Goal: Communication & Community: Answer question/provide support

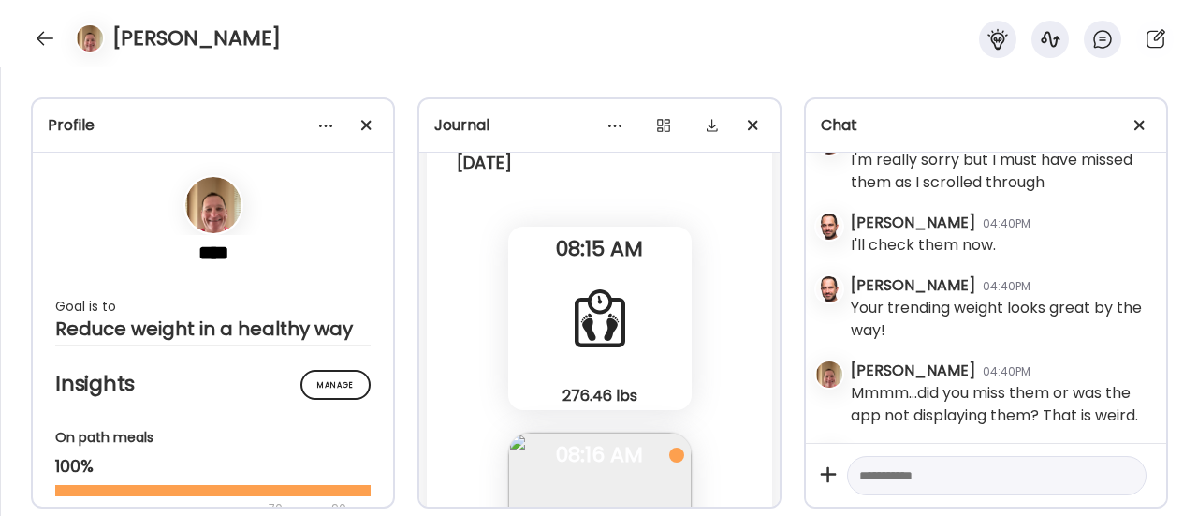
scroll to position [264, 0]
click at [41, 38] on div at bounding box center [45, 38] width 30 height 30
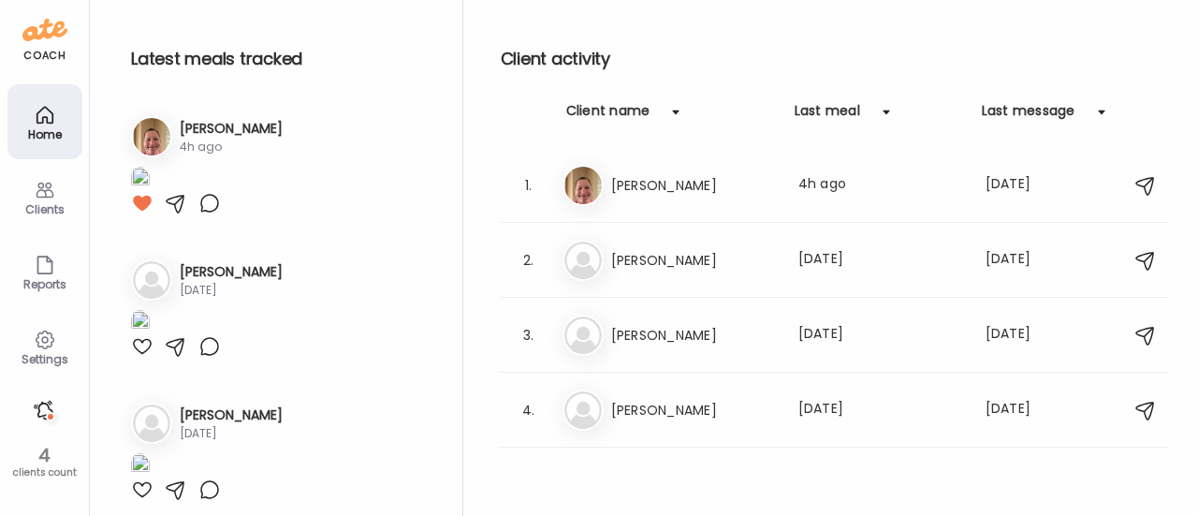
click at [39, 416] on div at bounding box center [44, 410] width 30 height 30
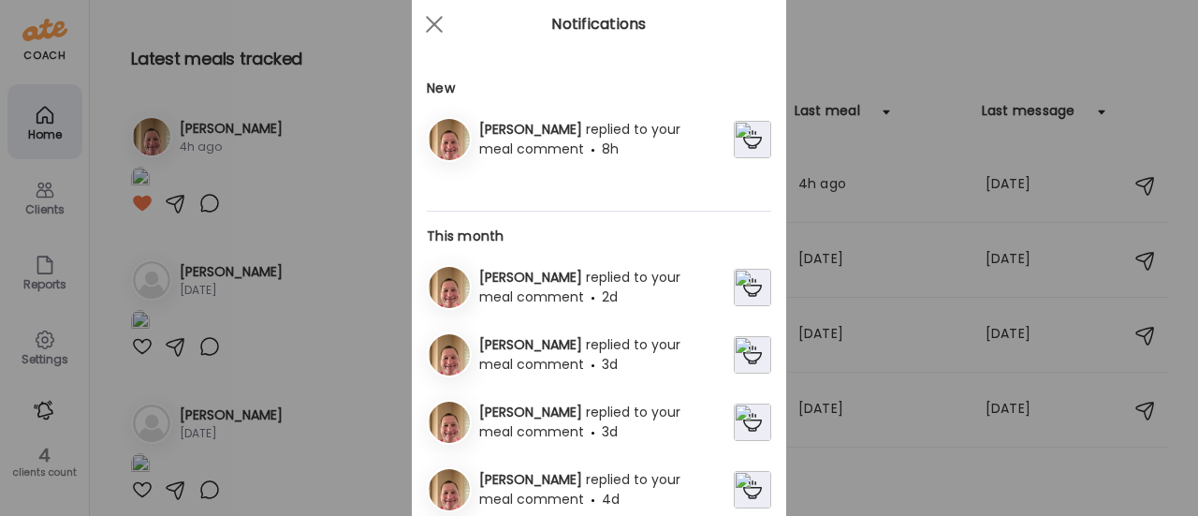
scroll to position [0, 0]
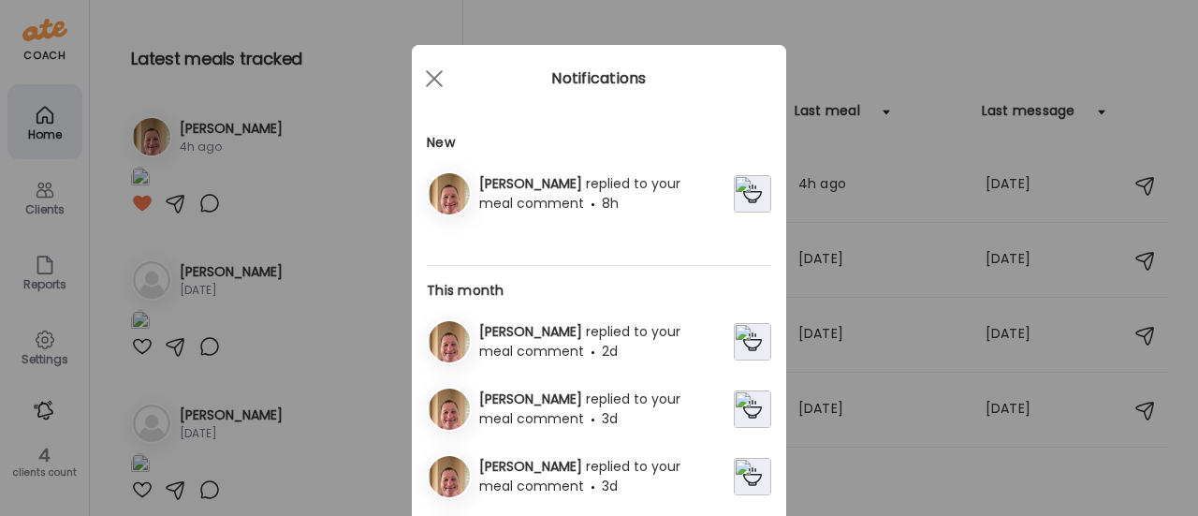
click at [563, 190] on span "replied to your meal comment" at bounding box center [579, 193] width 201 height 38
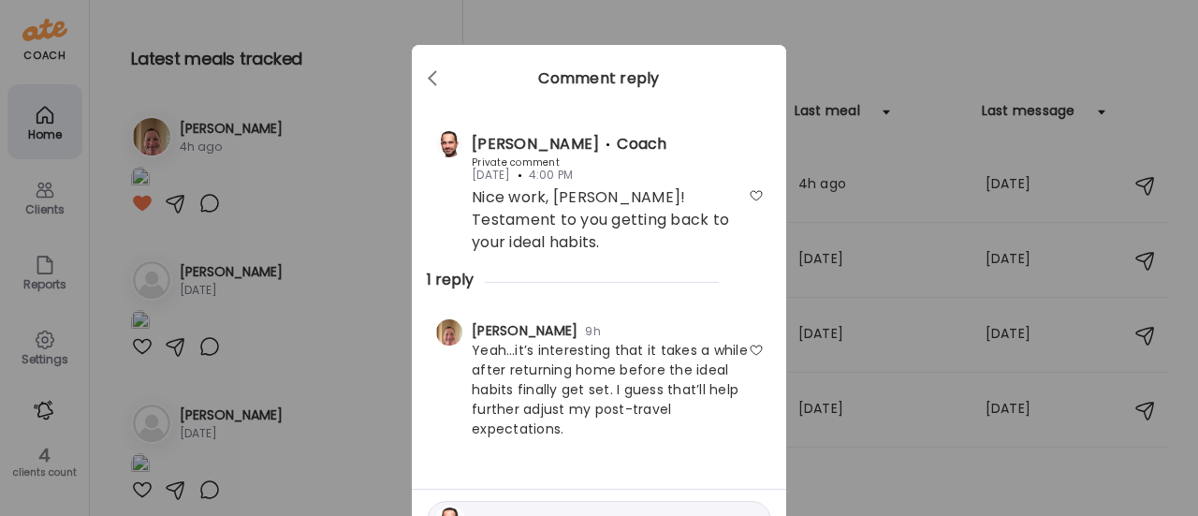
click at [535, 509] on textarea at bounding box center [606, 520] width 253 height 22
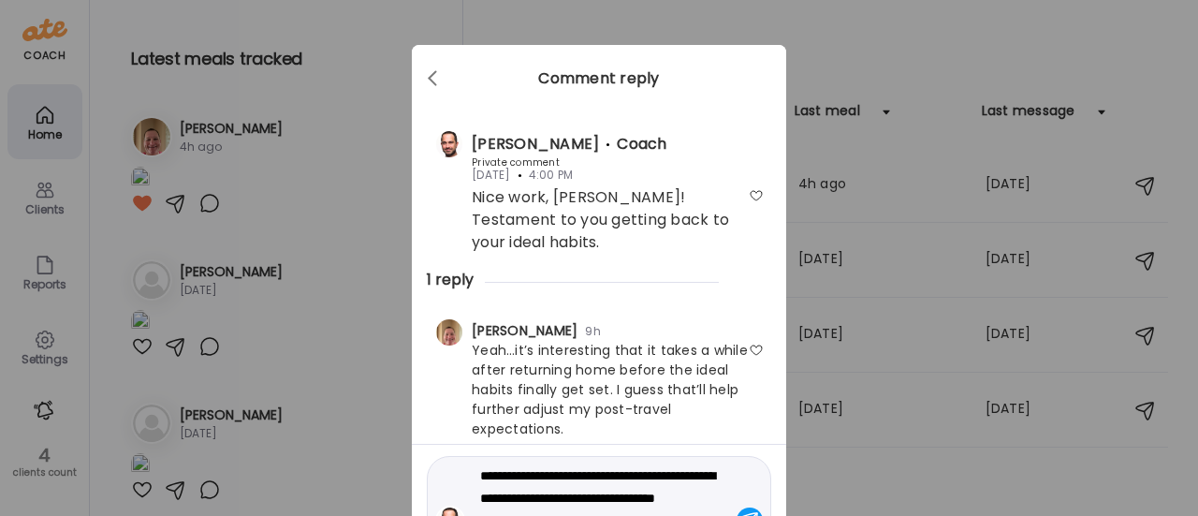
type textarea "**********"
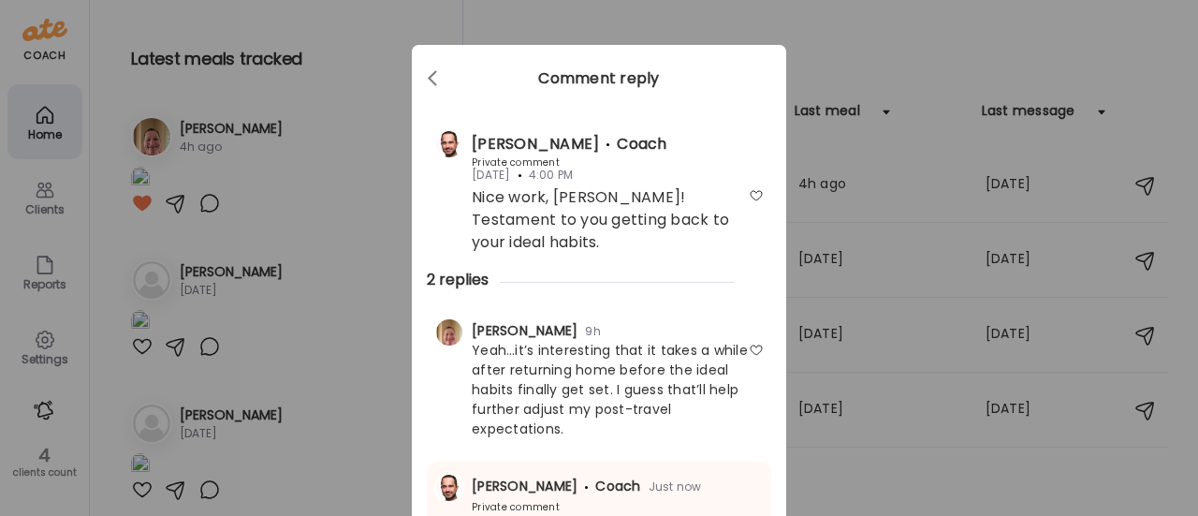
click at [354, 320] on div "Ate Coach Dashboard Wahoo! It’s official Take a moment to set up your Coach Pro…" at bounding box center [599, 258] width 1198 height 516
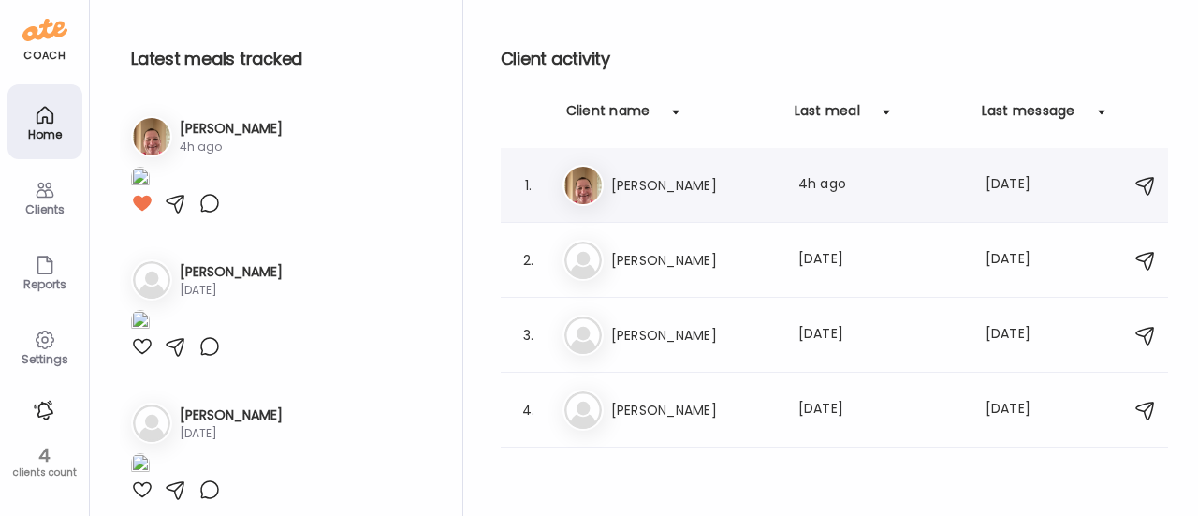
click at [700, 194] on h3 "[PERSON_NAME]" at bounding box center [693, 185] width 165 height 22
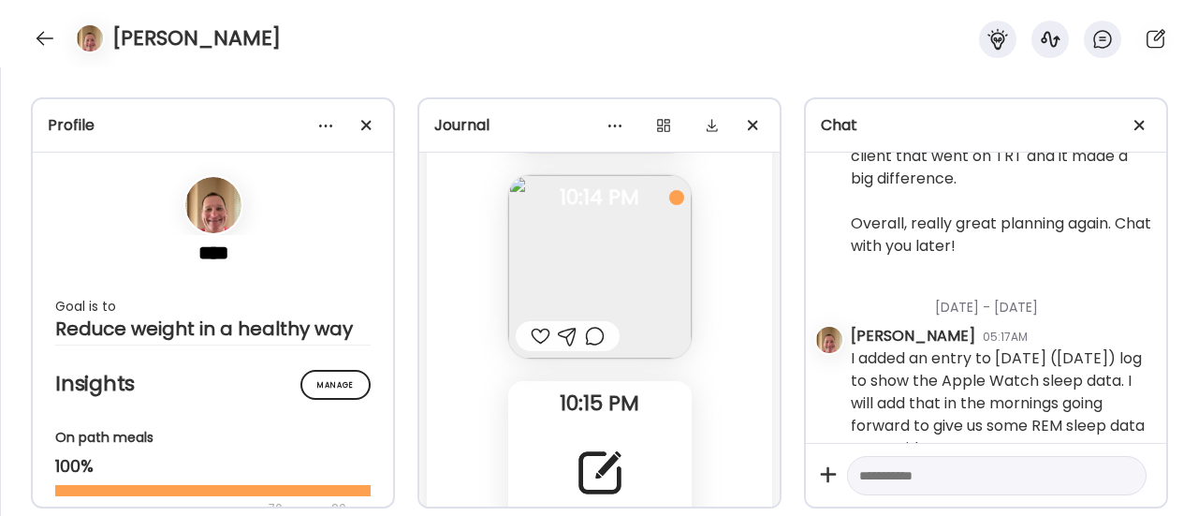
scroll to position [122549, 0]
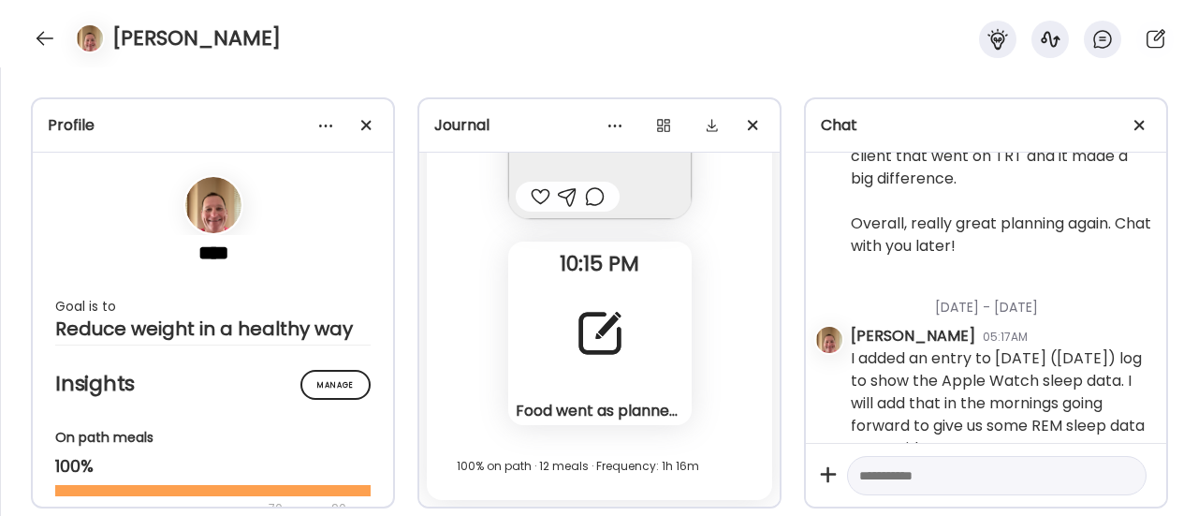
click at [597, 344] on div at bounding box center [599, 332] width 67 height 67
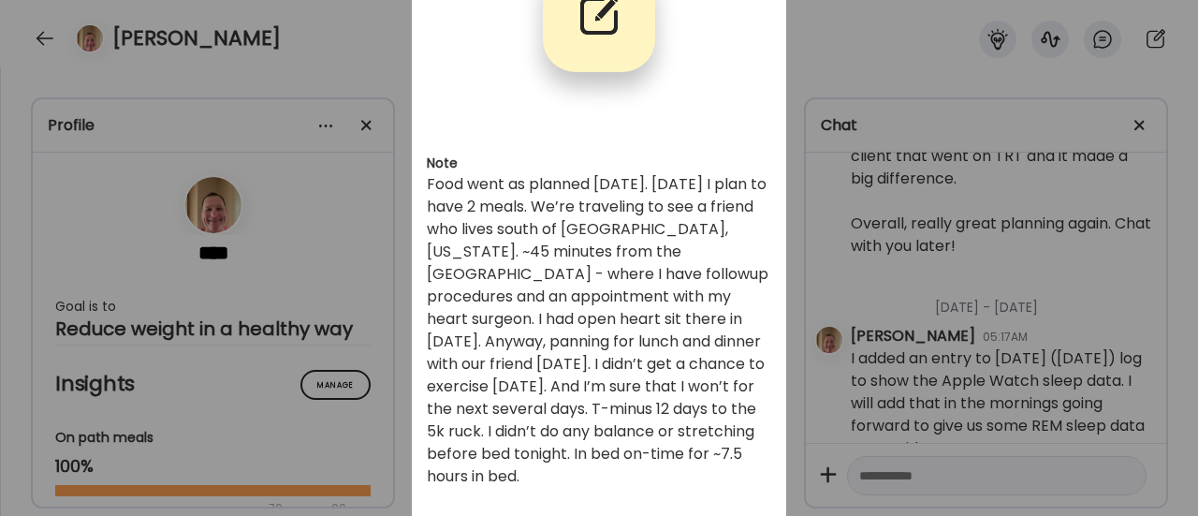
scroll to position [162, 0]
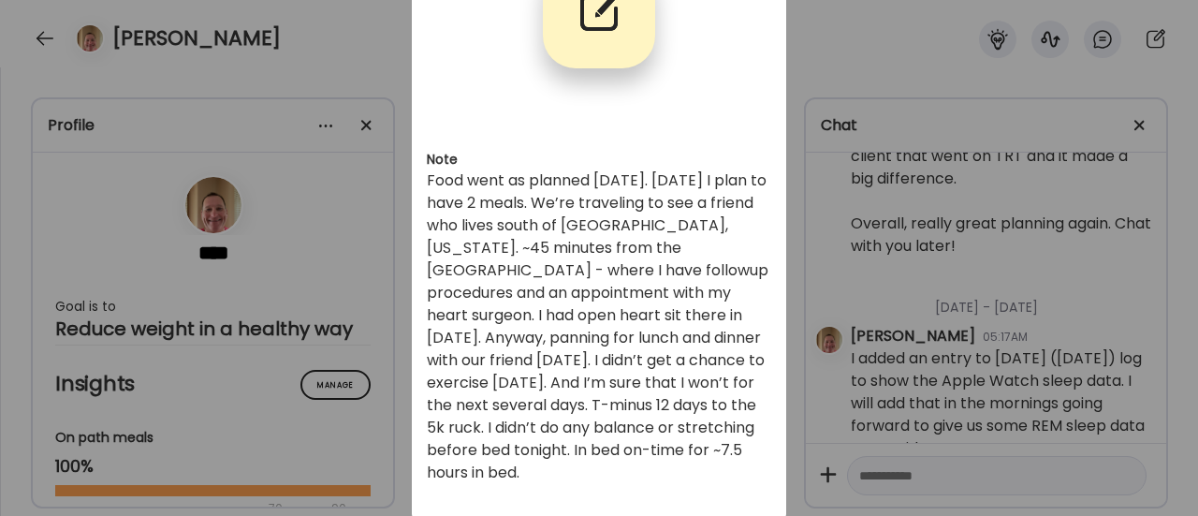
click at [335, 394] on div "Ate Coach Dashboard Wahoo! It’s official Take a moment to set up your Coach Pro…" at bounding box center [599, 258] width 1198 height 516
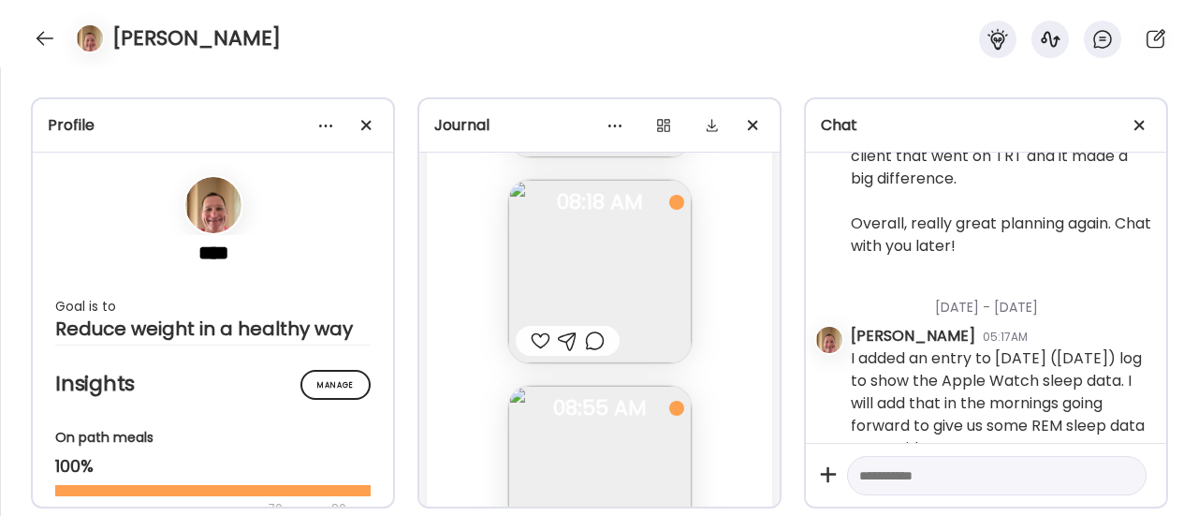
scroll to position [120345, 0]
click at [580, 268] on img at bounding box center [599, 272] width 183 height 183
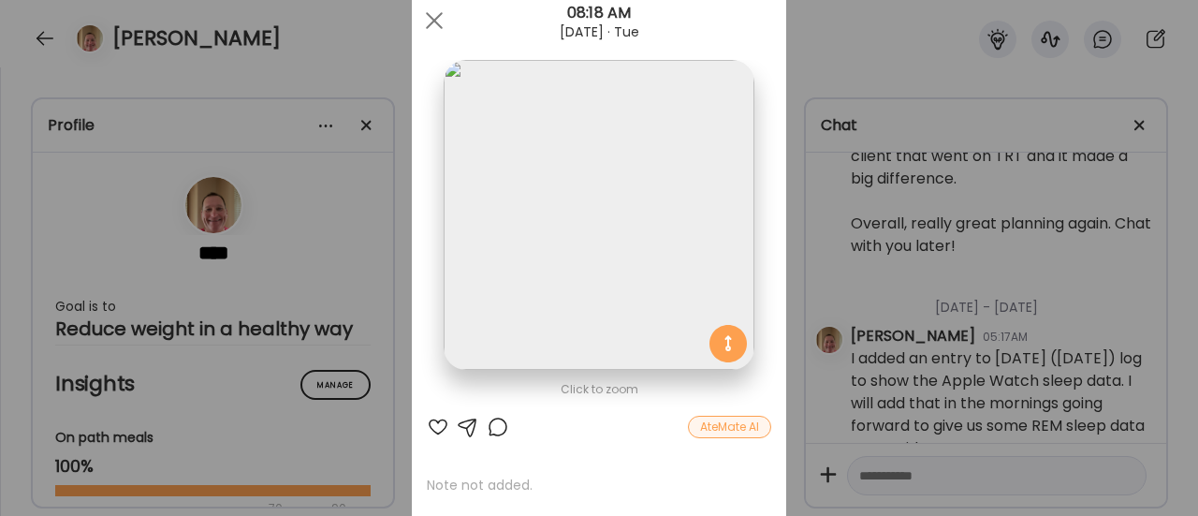
scroll to position [57, 0]
click at [320, 330] on div "Ate Coach Dashboard Wahoo! It’s official Take a moment to set up your Coach Pro…" at bounding box center [599, 258] width 1198 height 516
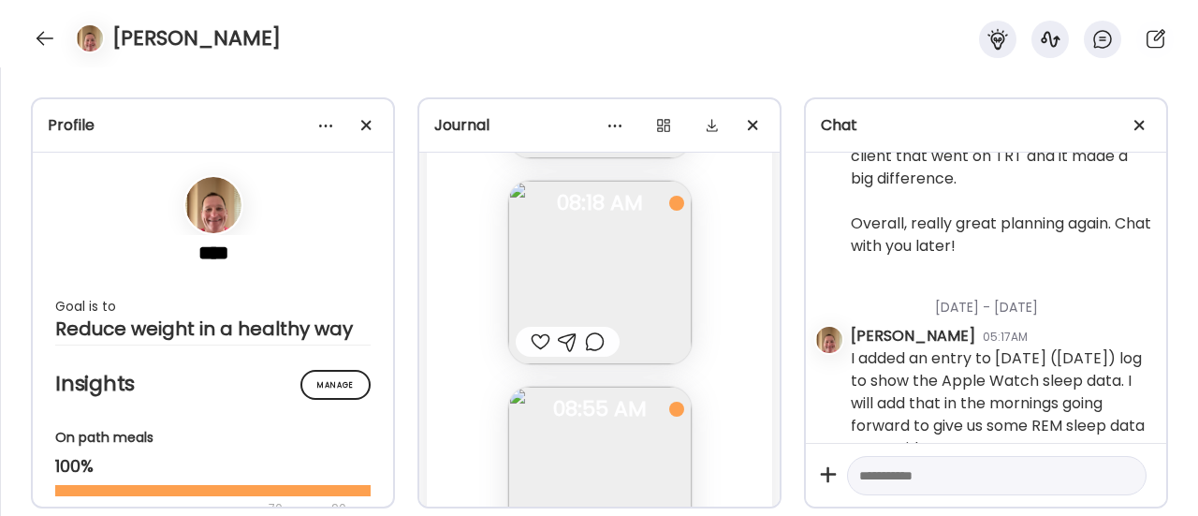
click at [531, 340] on div at bounding box center [541, 341] width 20 height 22
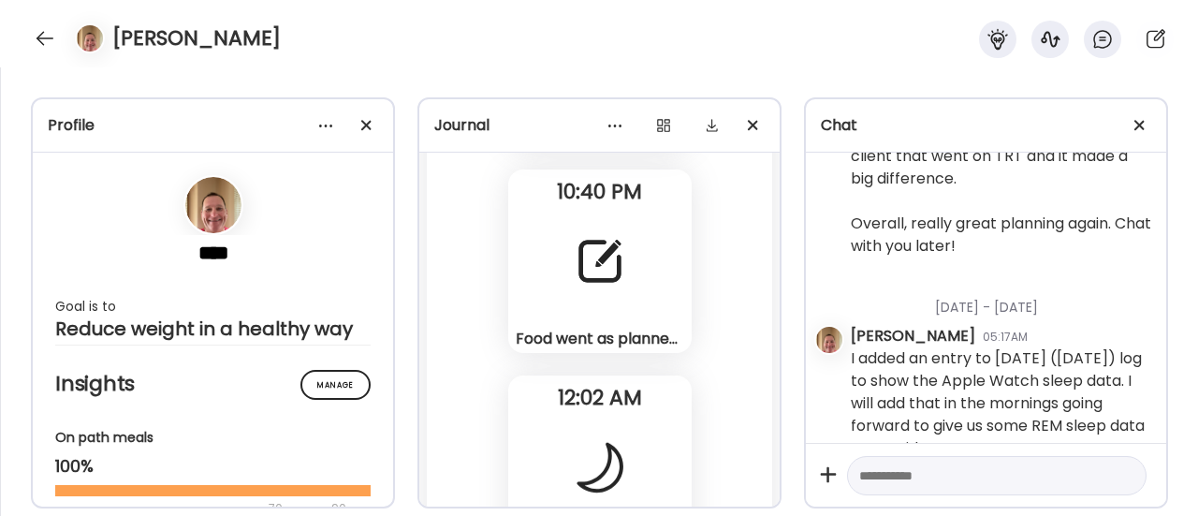
scroll to position [119106, 0]
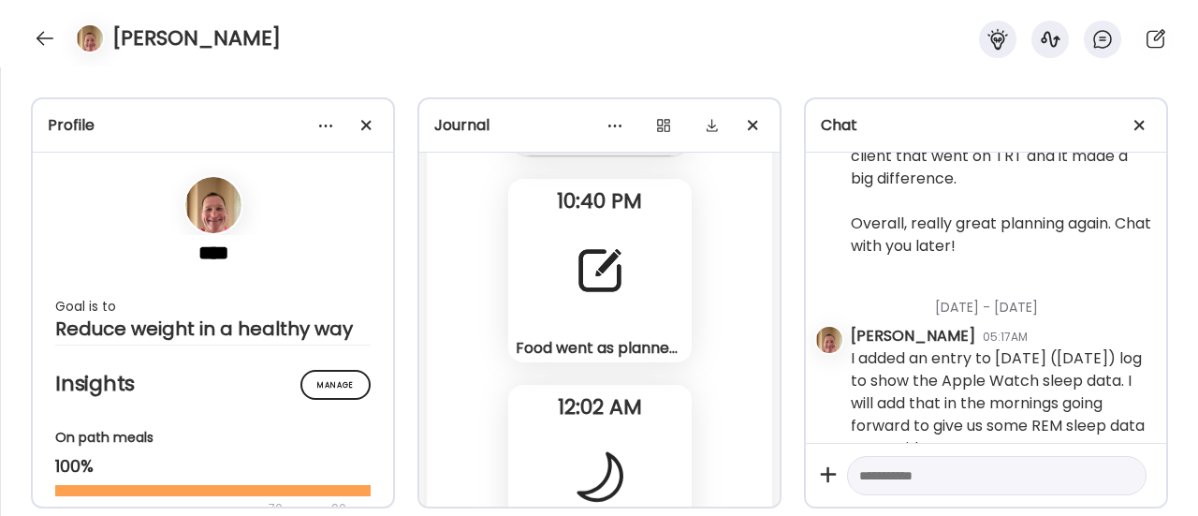
click at [610, 293] on div at bounding box center [599, 270] width 67 height 67
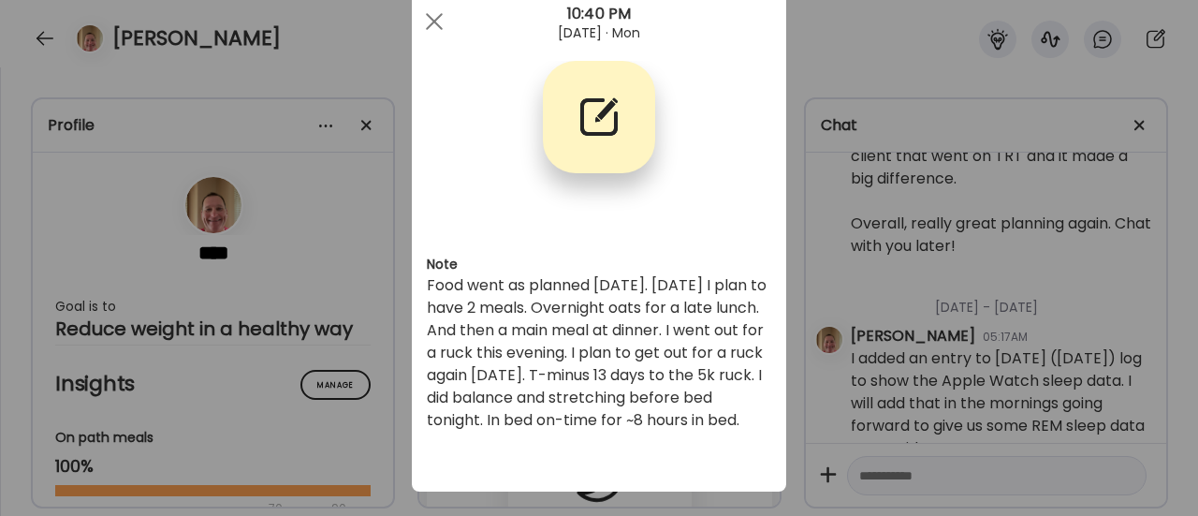
click at [339, 397] on div "Ate Coach Dashboard Wahoo! It’s official Take a moment to set up your Coach Pro…" at bounding box center [599, 258] width 1198 height 516
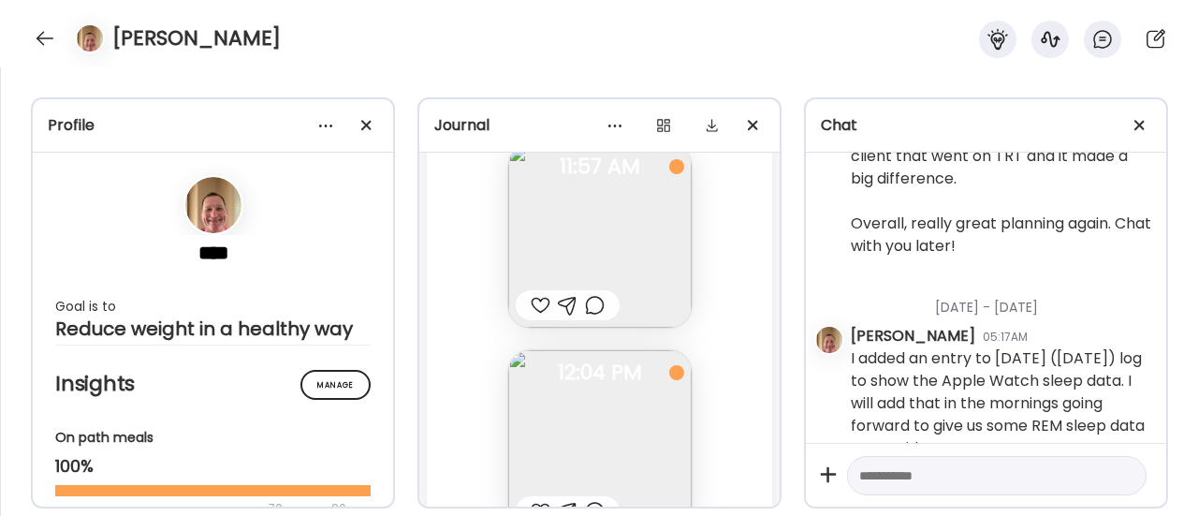
scroll to position [121002, 0]
click at [586, 303] on div at bounding box center [595, 302] width 20 height 22
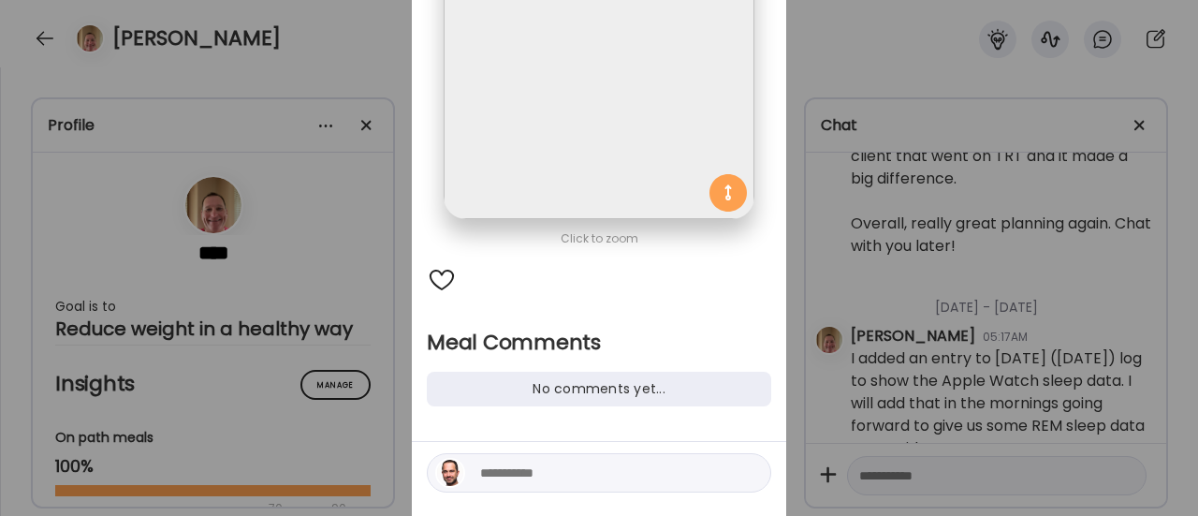
scroll to position [220, 0]
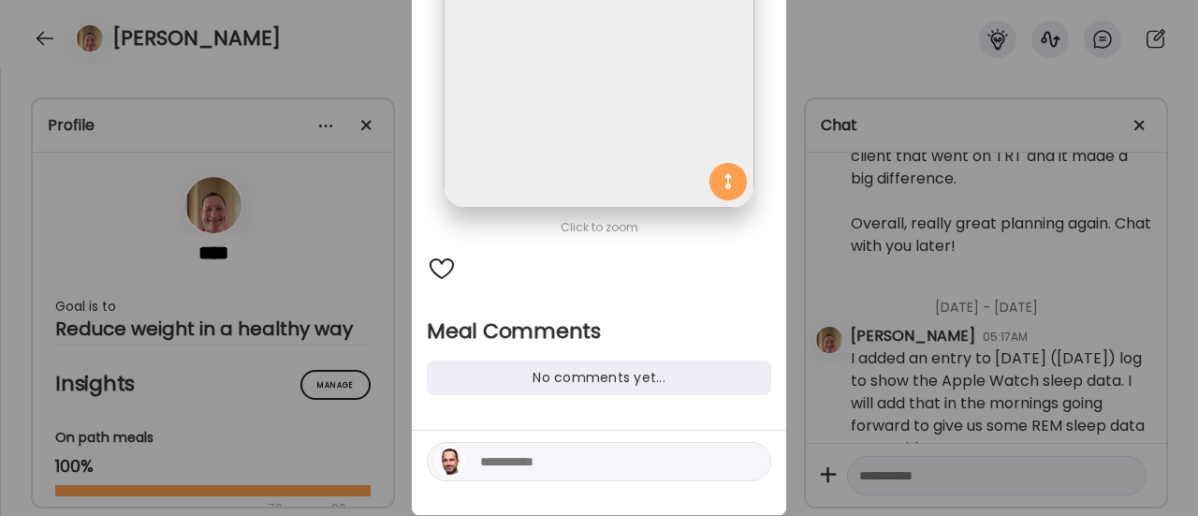
click at [503, 464] on textarea at bounding box center [606, 461] width 253 height 22
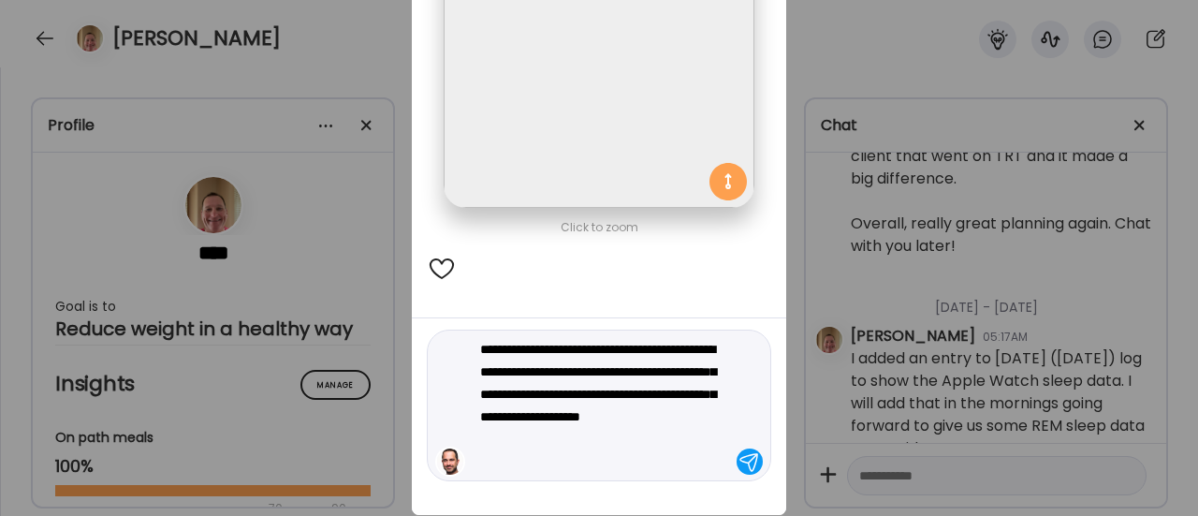
type textarea "**********"
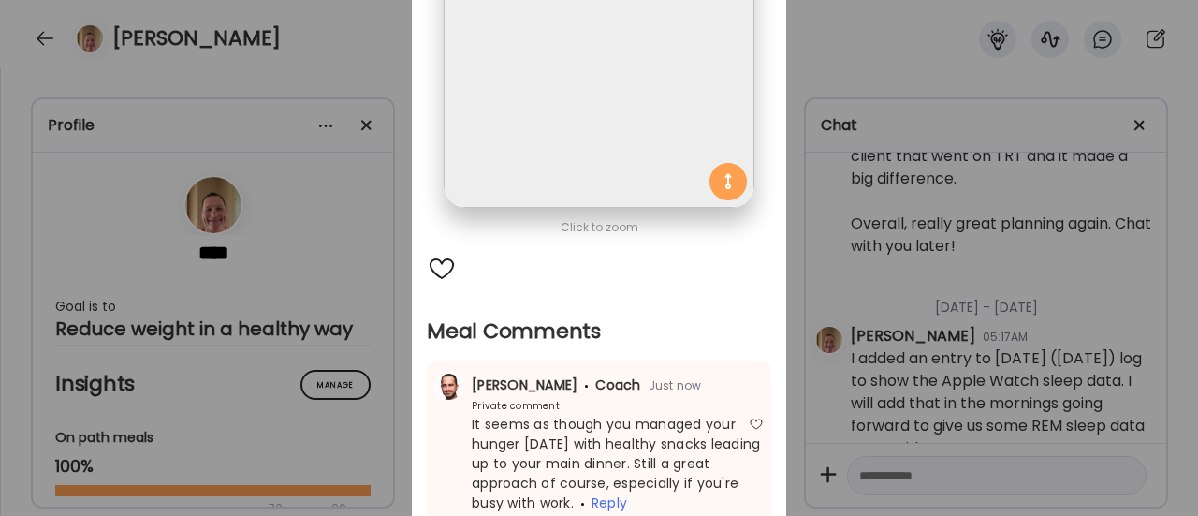
click at [365, 351] on div "Ate Coach Dashboard Wahoo! It’s official Take a moment to set up your Coach Pro…" at bounding box center [599, 258] width 1198 height 516
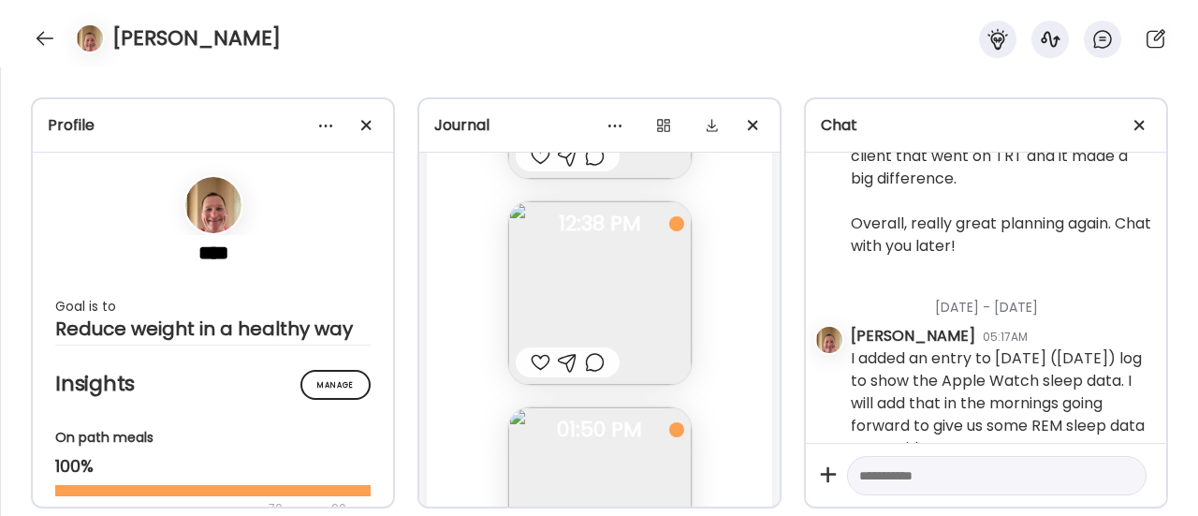
scroll to position [121356, 0]
click at [532, 358] on div at bounding box center [541, 360] width 20 height 22
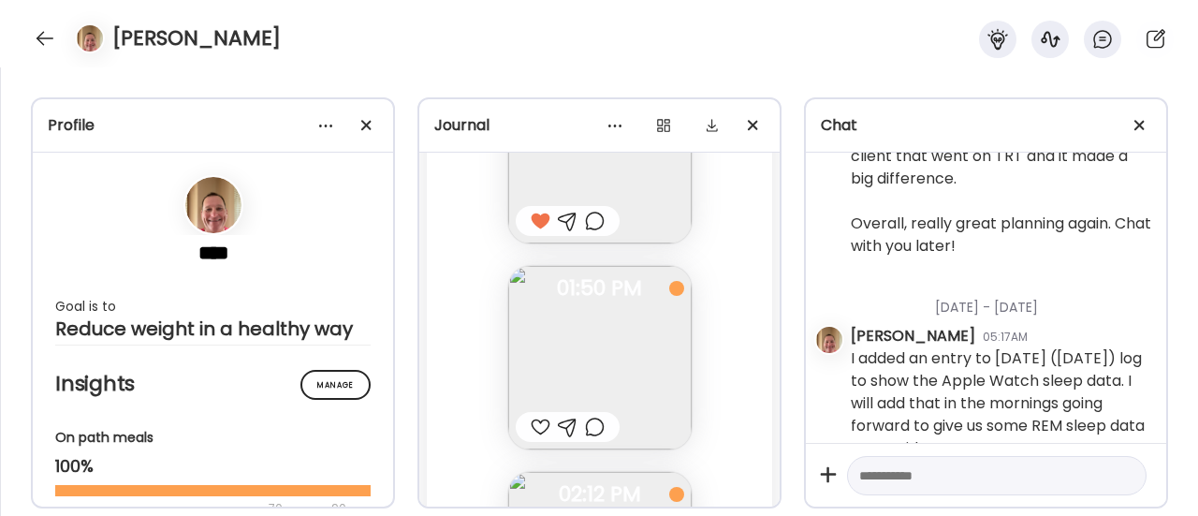
scroll to position [121501, 0]
click at [586, 416] on div at bounding box center [595, 421] width 20 height 22
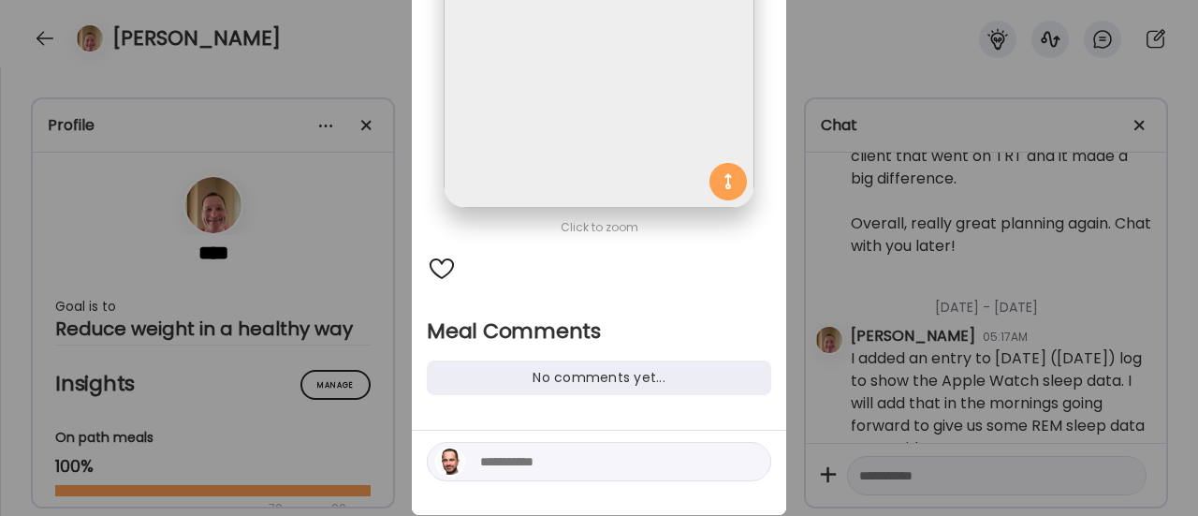
click at [497, 466] on textarea at bounding box center [606, 461] width 253 height 22
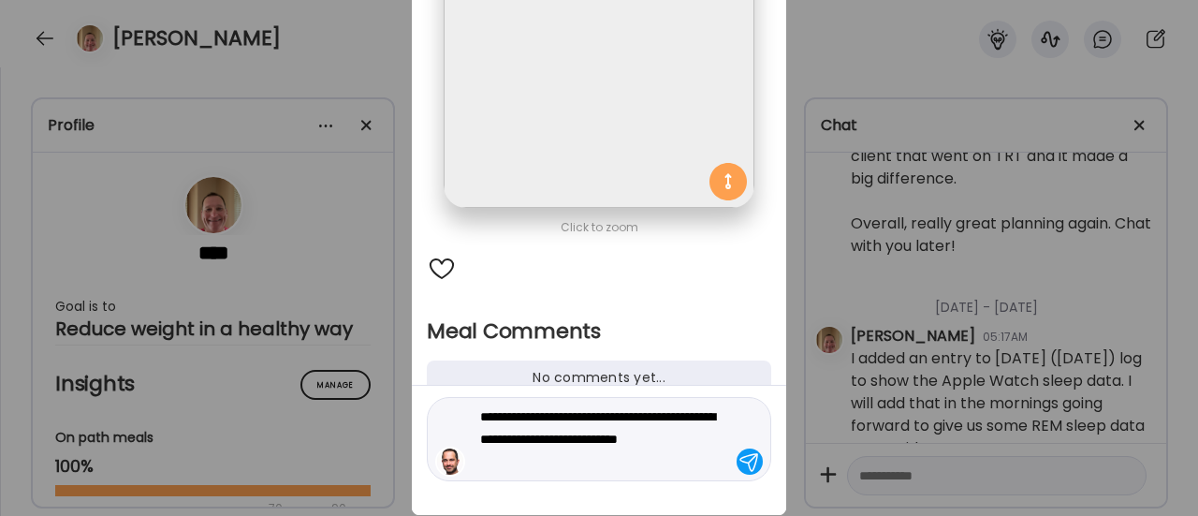
type textarea "**********"
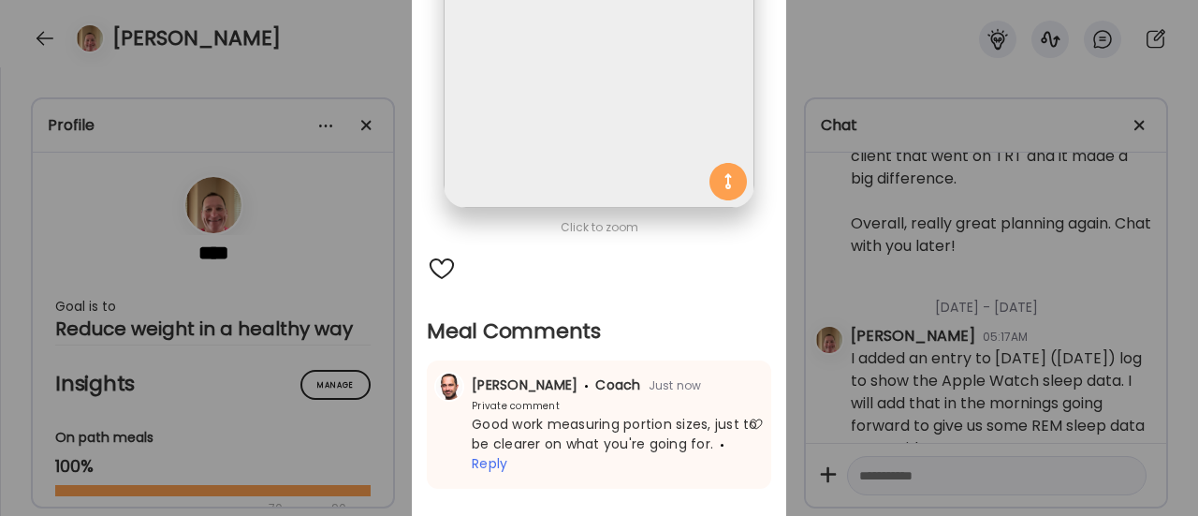
click at [338, 328] on div "Ate Coach Dashboard Wahoo! It’s official Take a moment to set up your Coach Pro…" at bounding box center [599, 258] width 1198 height 516
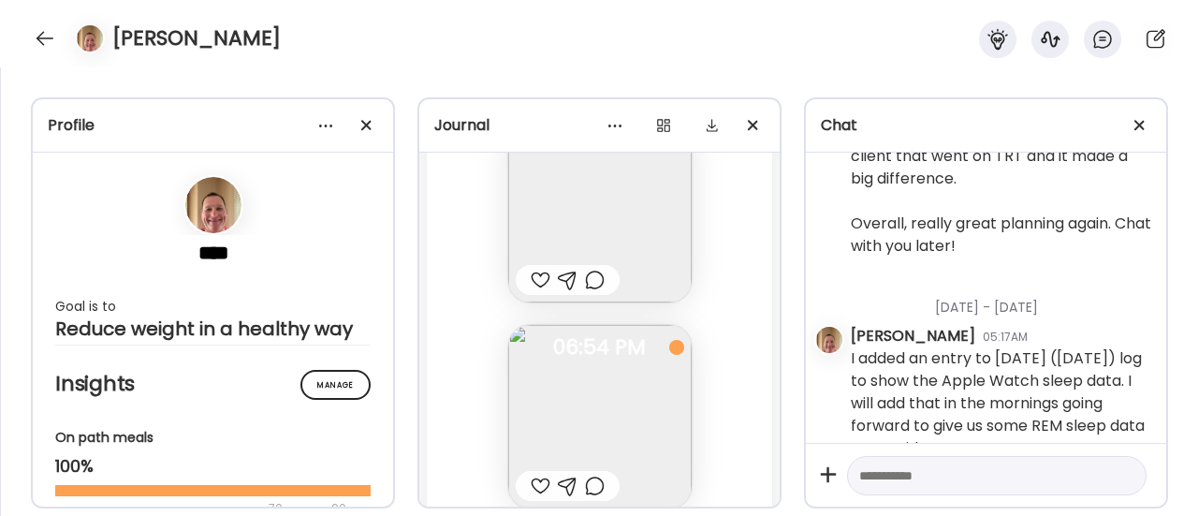
scroll to position [121854, 0]
click at [532, 272] on div at bounding box center [541, 274] width 20 height 22
click at [590, 289] on img at bounding box center [599, 249] width 183 height 183
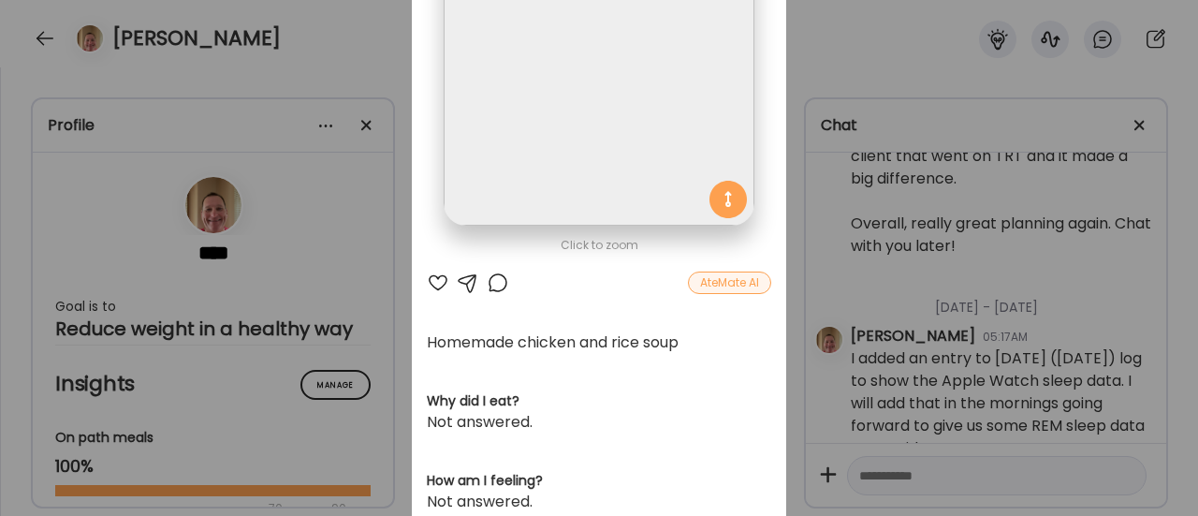
scroll to position [200, 0]
click at [492, 285] on div at bounding box center [498, 284] width 22 height 22
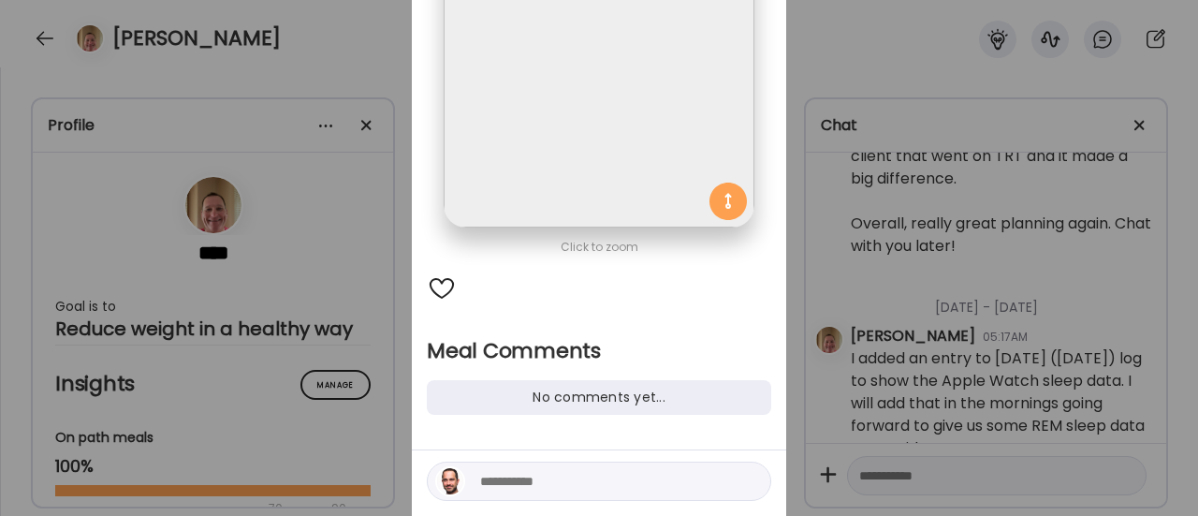
click at [551, 486] on textarea at bounding box center [606, 481] width 253 height 22
type textarea "**********"
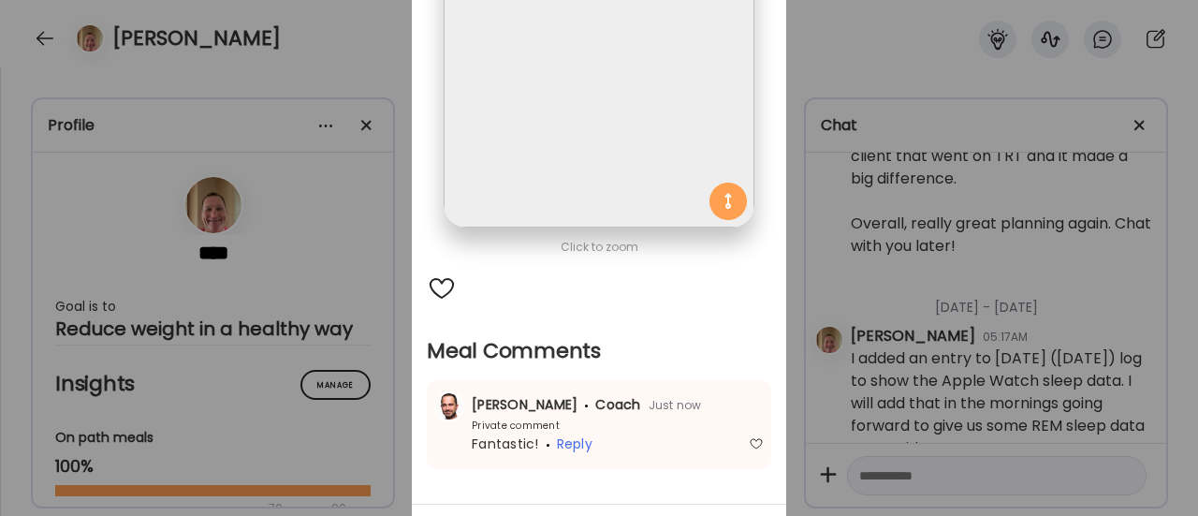
click at [363, 422] on div "Ate Coach Dashboard Wahoo! It’s official Take a moment to set up your Coach Pro…" at bounding box center [599, 258] width 1198 height 516
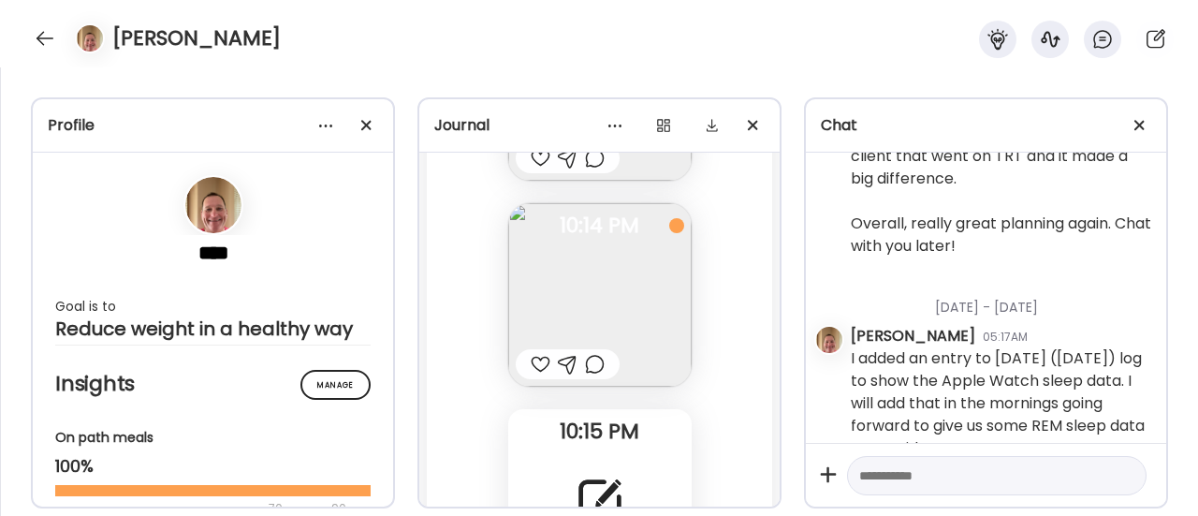
scroll to position [122389, 0]
click at [531, 357] on div at bounding box center [541, 356] width 20 height 22
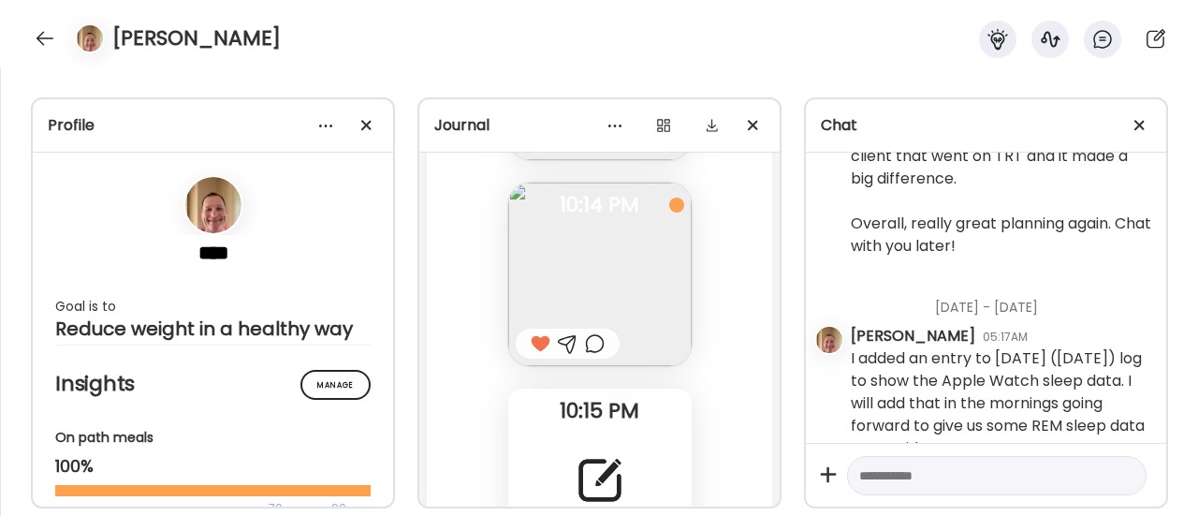
scroll to position [122390, 0]
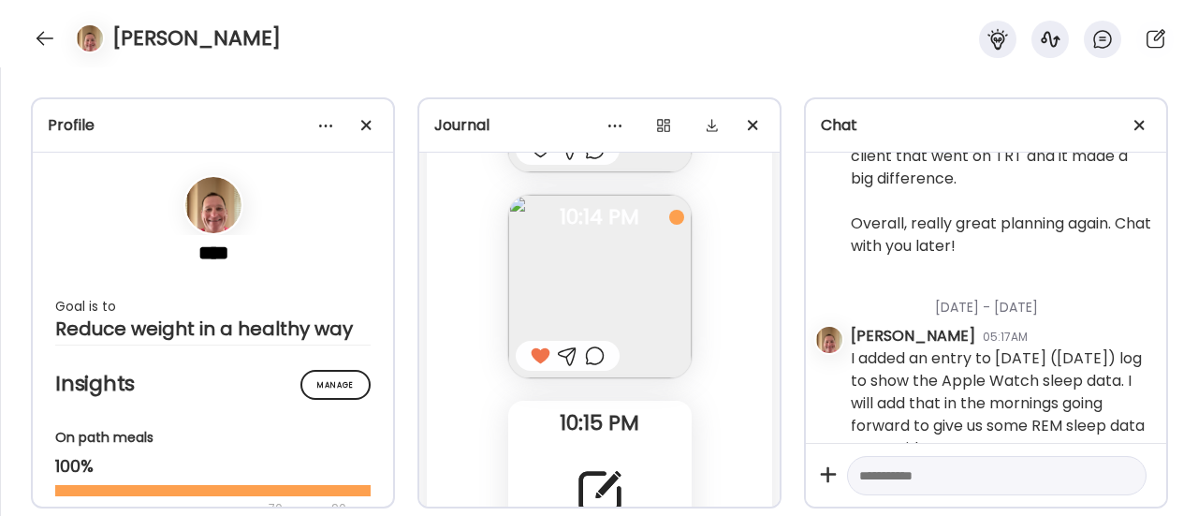
click at [584, 431] on span "10:15 PM" at bounding box center [599, 423] width 183 height 17
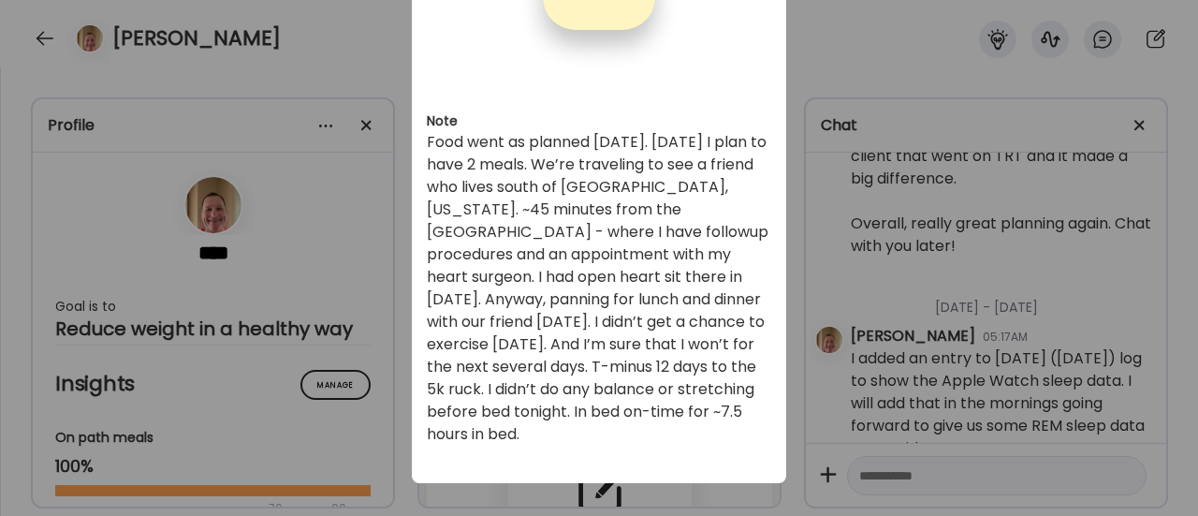
click at [350, 388] on div "Ate Coach Dashboard Wahoo! It’s official Take a moment to set up your Coach Pro…" at bounding box center [599, 258] width 1198 height 516
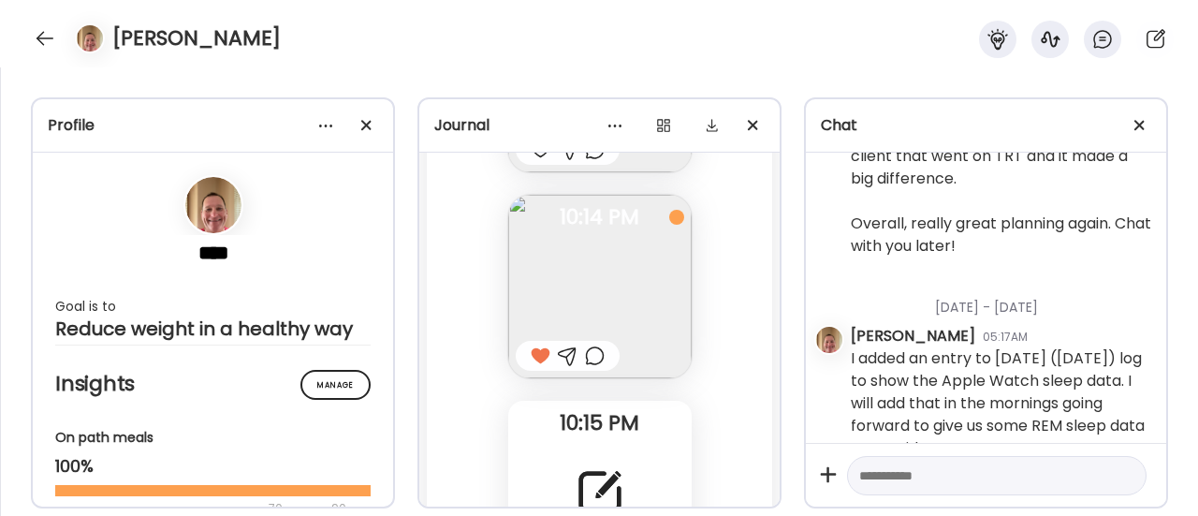
click at [585, 360] on div at bounding box center [595, 355] width 20 height 22
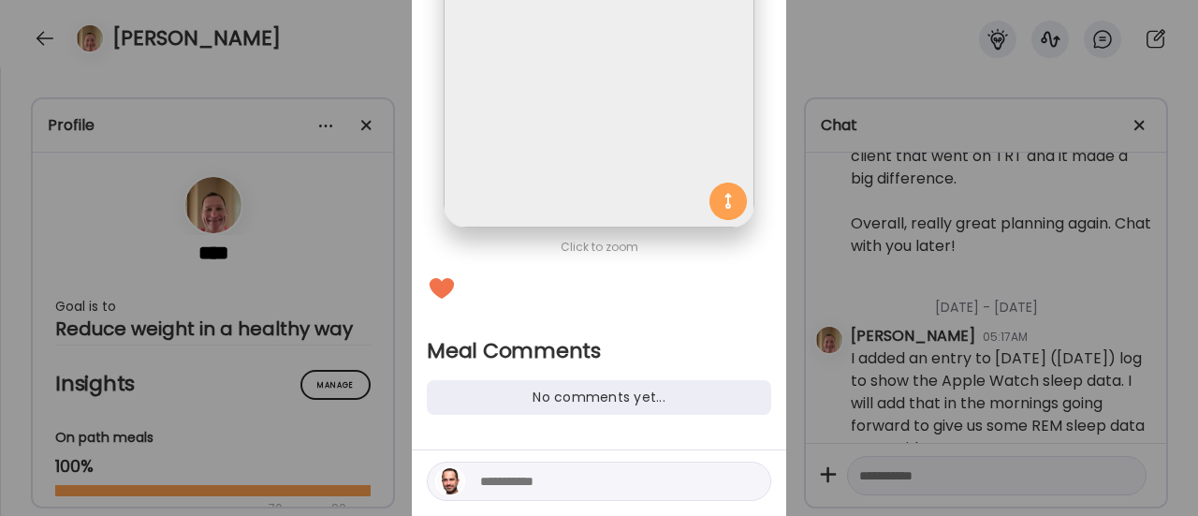
click at [507, 472] on textarea at bounding box center [606, 481] width 253 height 22
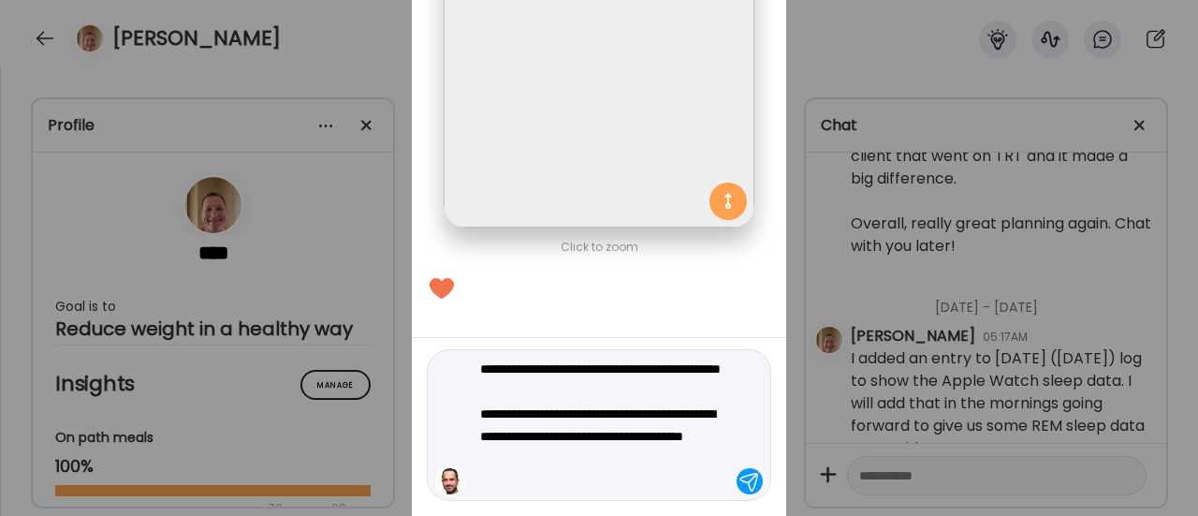
click at [507, 472] on textarea "**********" at bounding box center [606, 424] width 253 height 135
click at [689, 475] on textarea "**********" at bounding box center [606, 424] width 253 height 135
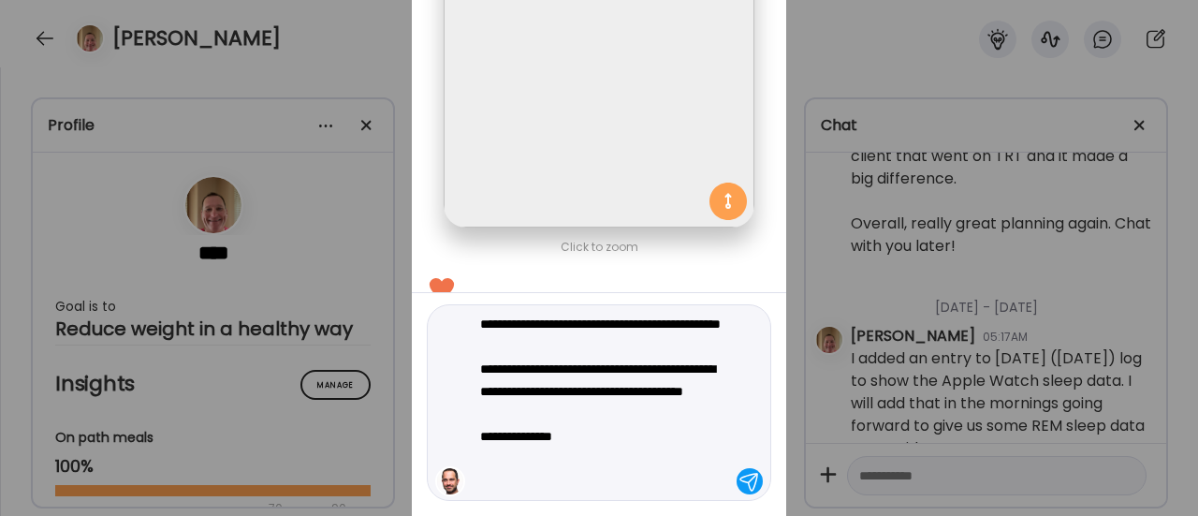
type textarea "**********"
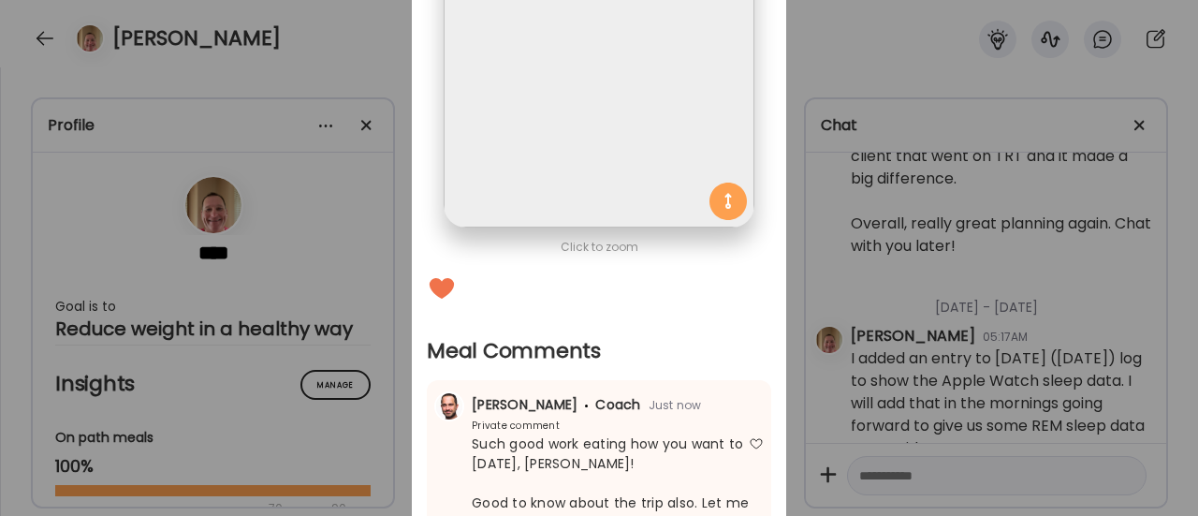
click at [351, 243] on div "Ate Coach Dashboard Wahoo! It’s official Take a moment to set up your Coach Pro…" at bounding box center [599, 258] width 1198 height 516
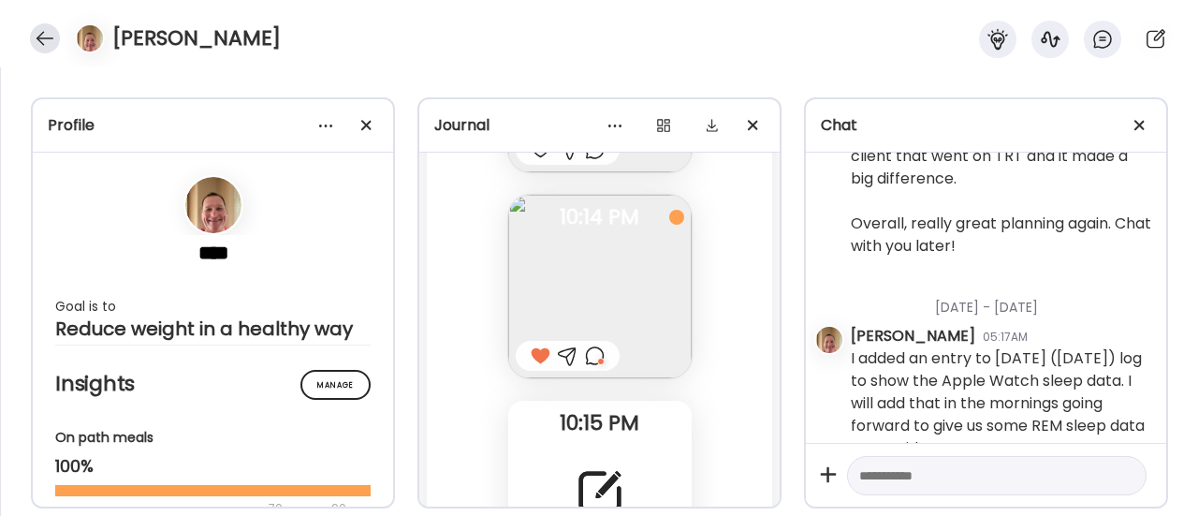
click at [39, 40] on div at bounding box center [45, 38] width 30 height 30
